Goal: Task Accomplishment & Management: Use online tool/utility

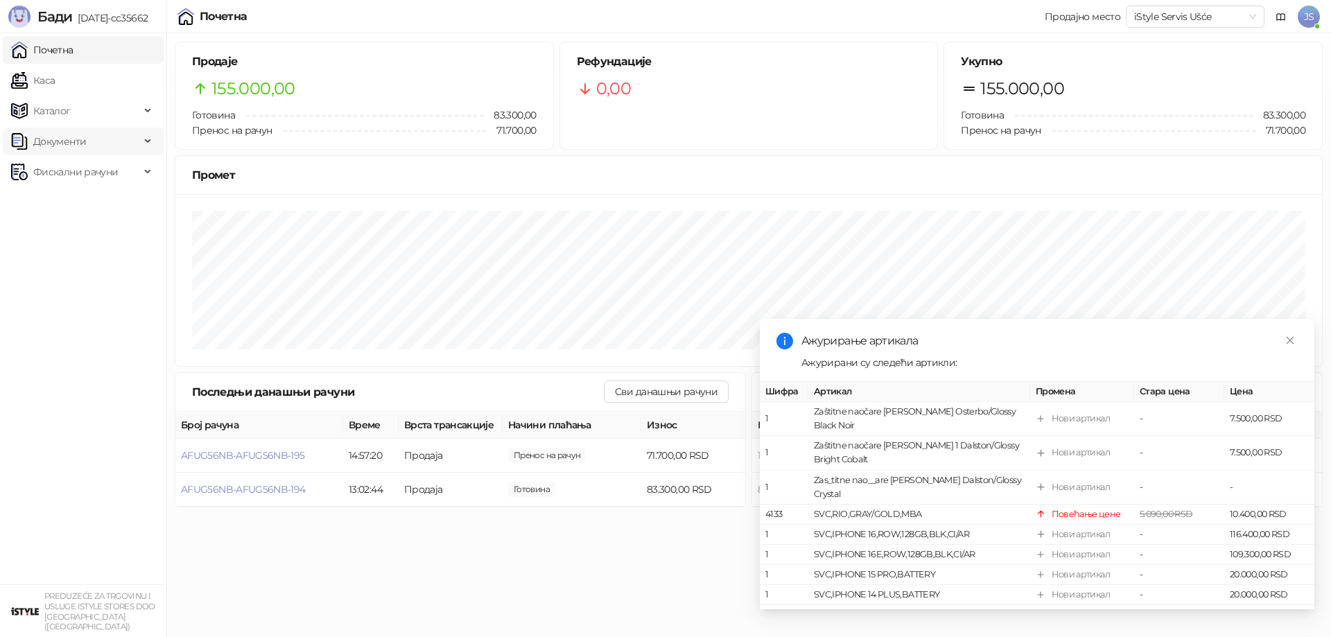
click at [137, 144] on span "Документи" at bounding box center [75, 142] width 129 height 28
click at [60, 237] on span "Фискални рачуни" at bounding box center [75, 236] width 85 height 28
click at [72, 300] on link "По данима" at bounding box center [53, 297] width 73 height 28
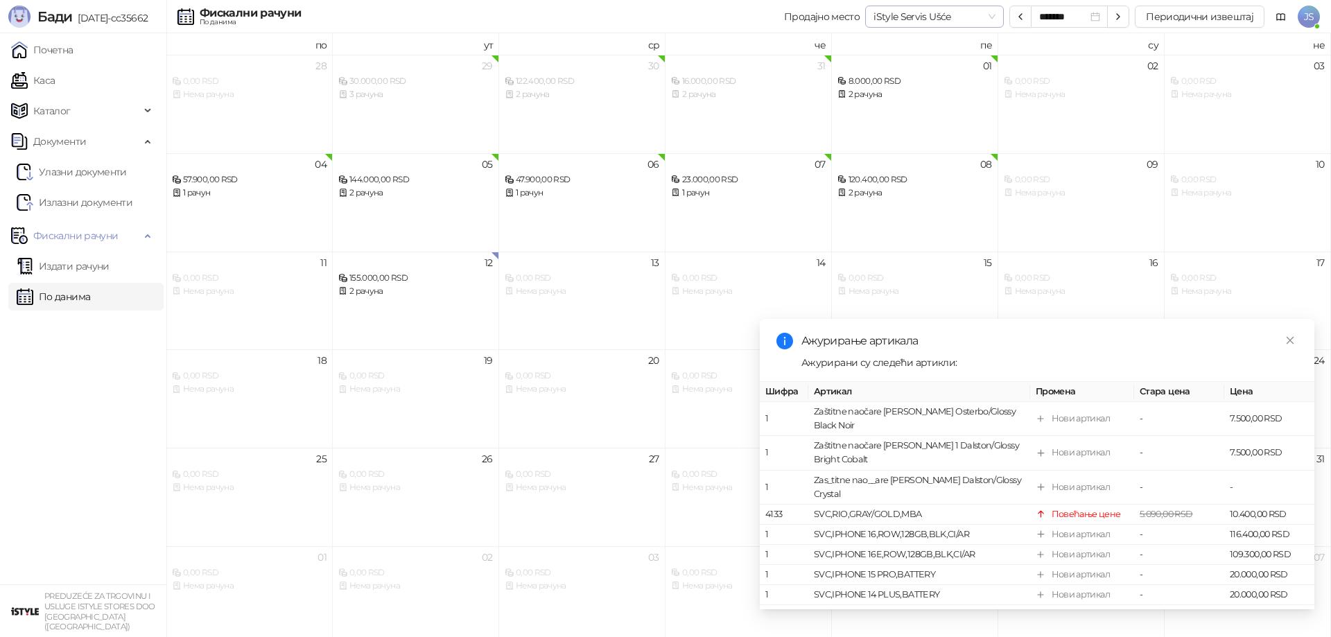
click at [994, 15] on span "iStyle Servis Ušće" at bounding box center [935, 16] width 122 height 21
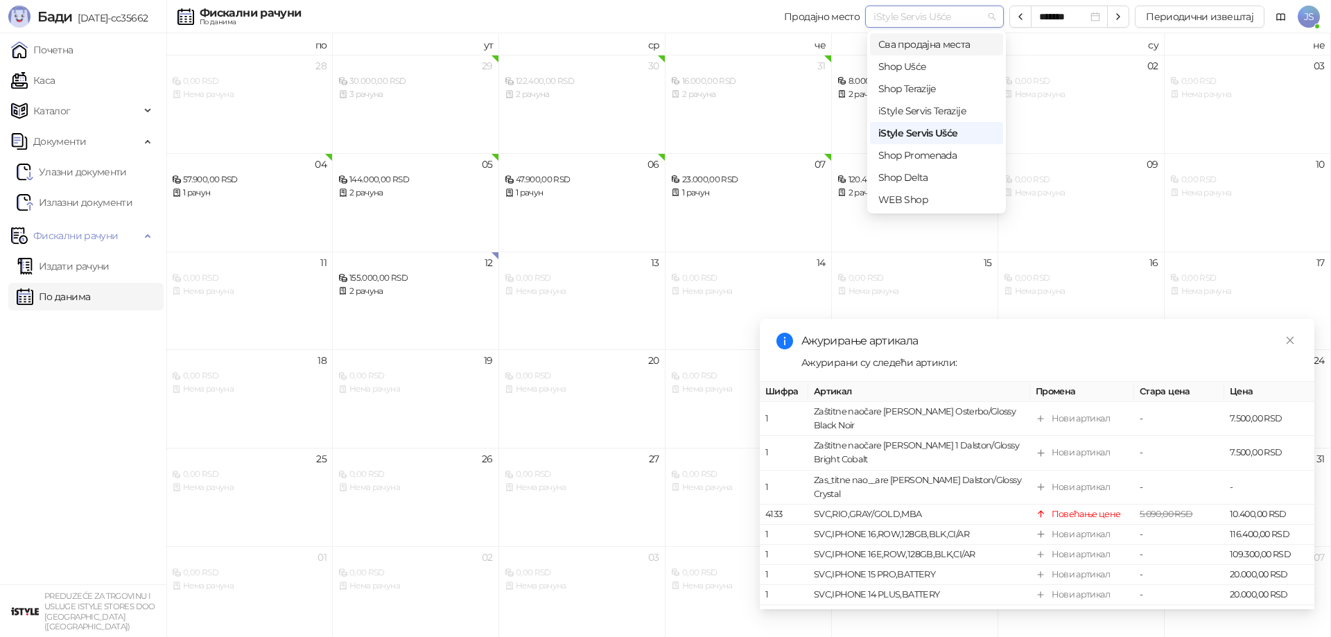
click at [963, 38] on div "Сва продајна места" at bounding box center [936, 44] width 116 height 15
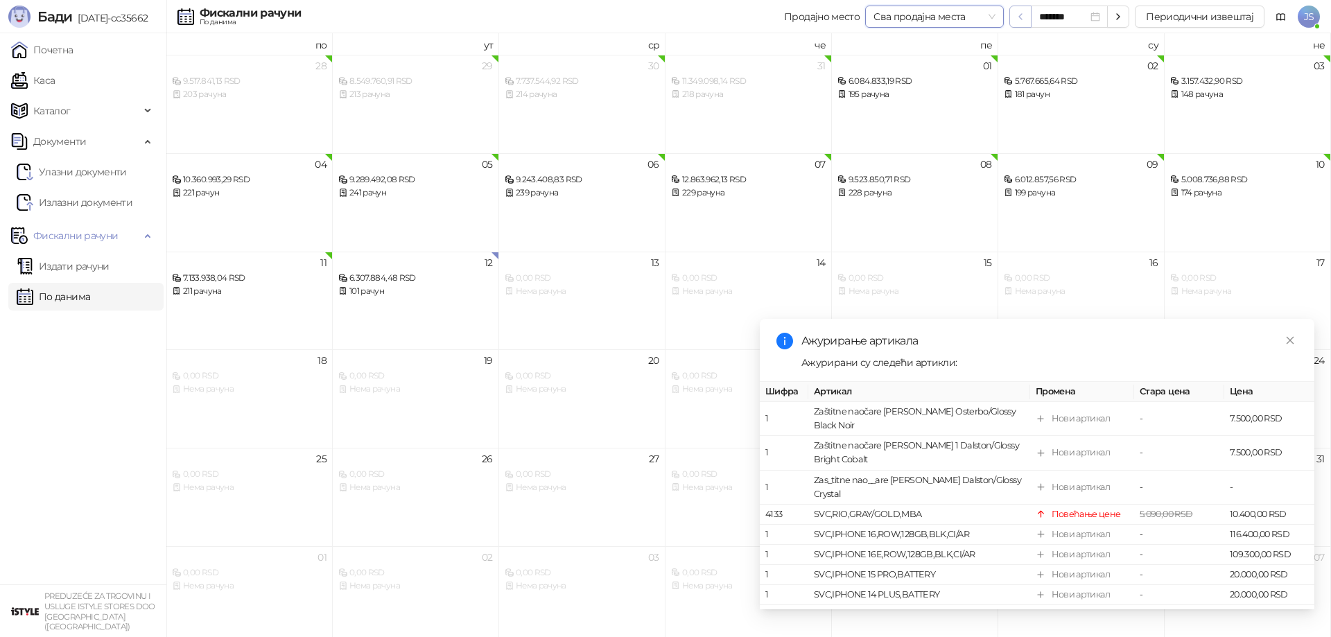
click at [1025, 17] on icon "button" at bounding box center [1020, 16] width 11 height 11
type input "*******"
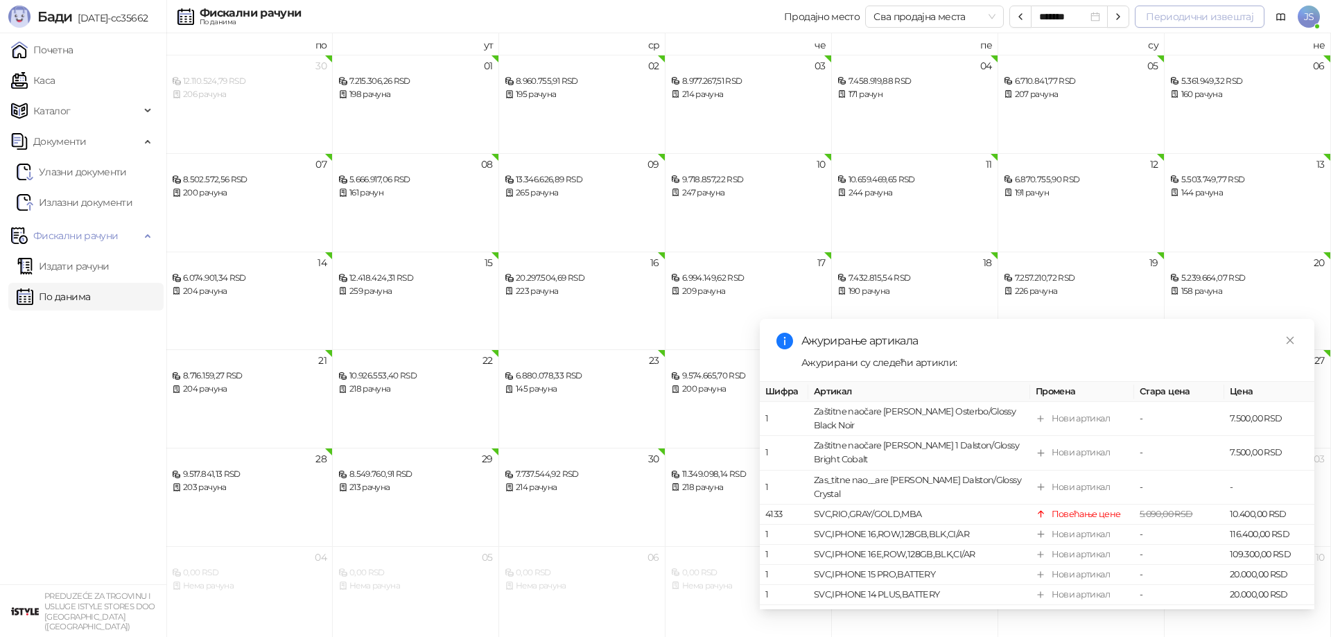
click at [1255, 19] on button "Периодични извештај" at bounding box center [1200, 17] width 130 height 22
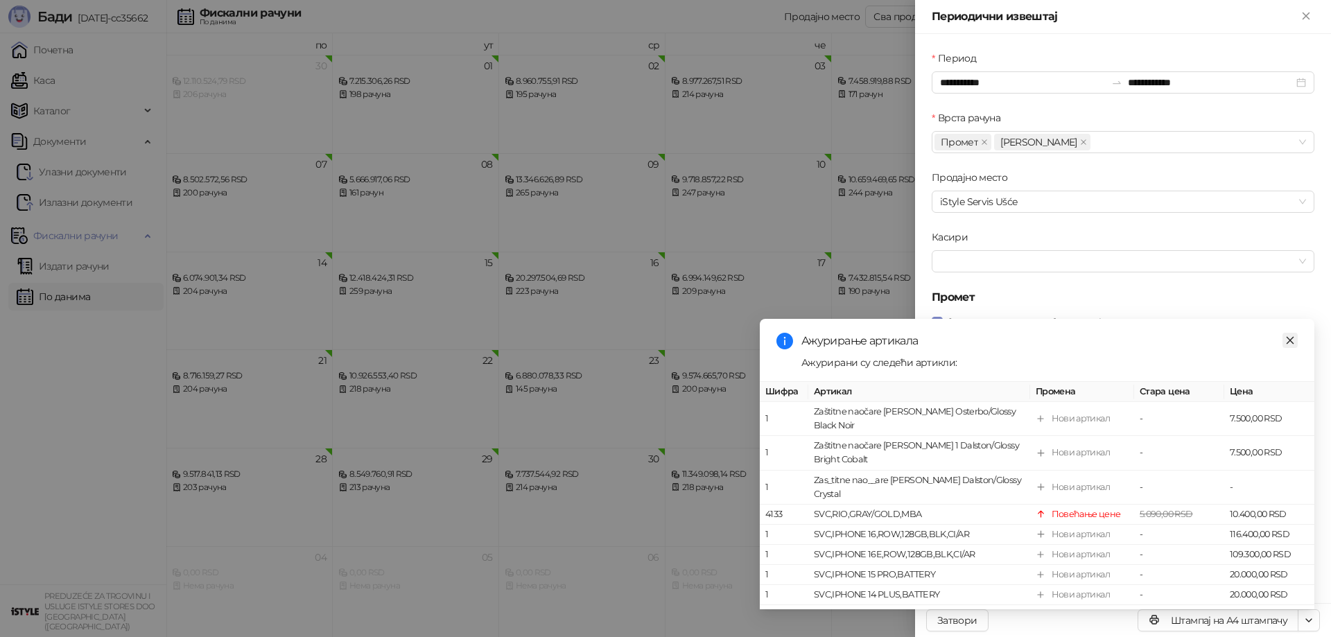
click at [1294, 339] on icon "close" at bounding box center [1290, 341] width 10 height 10
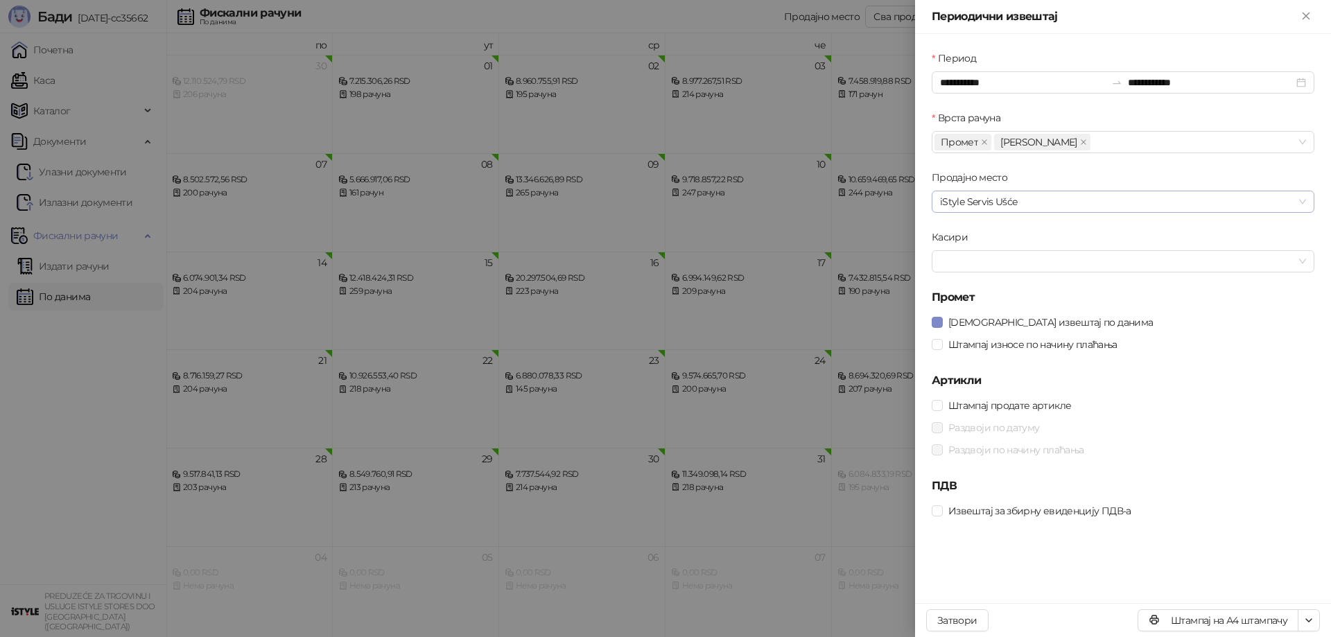
click at [977, 209] on span "iStyle Servis Ušće" at bounding box center [1123, 201] width 366 height 21
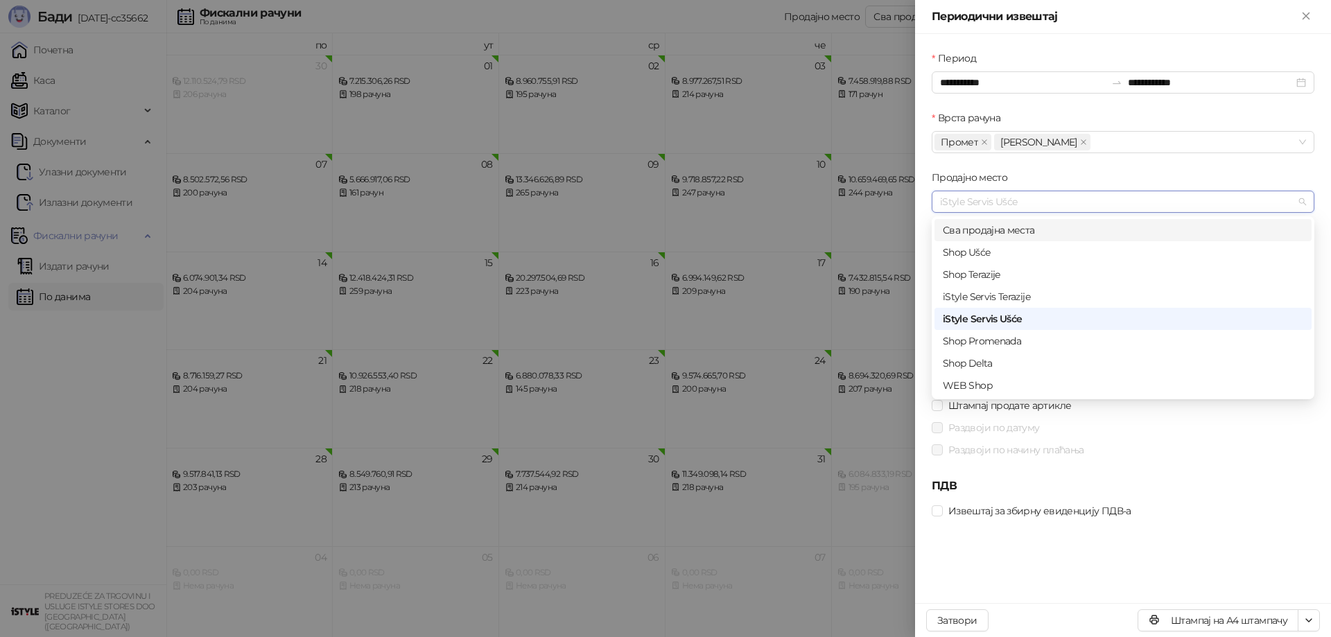
click at [977, 234] on div "Сва продајна места" at bounding box center [1123, 230] width 361 height 15
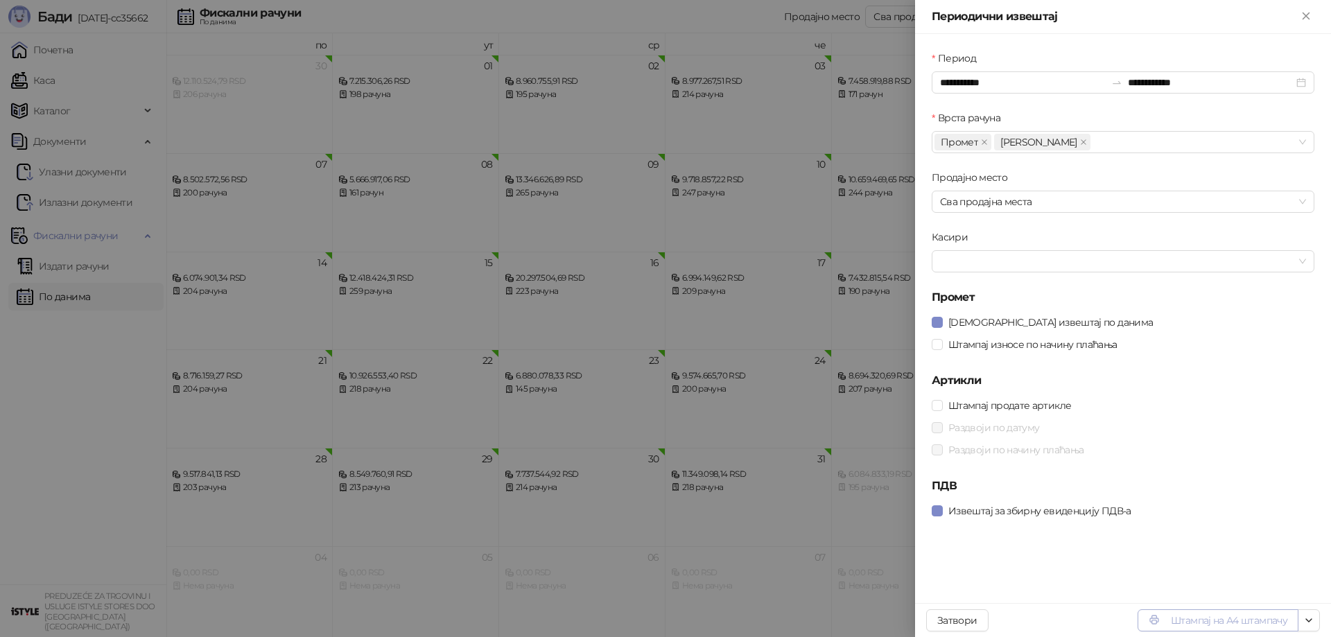
click at [1227, 618] on button "Штампај на А4 штампачу" at bounding box center [1218, 620] width 161 height 22
click at [1190, 620] on button "Штампај на А4 штампачу" at bounding box center [1218, 620] width 161 height 22
